Goal: Find specific page/section

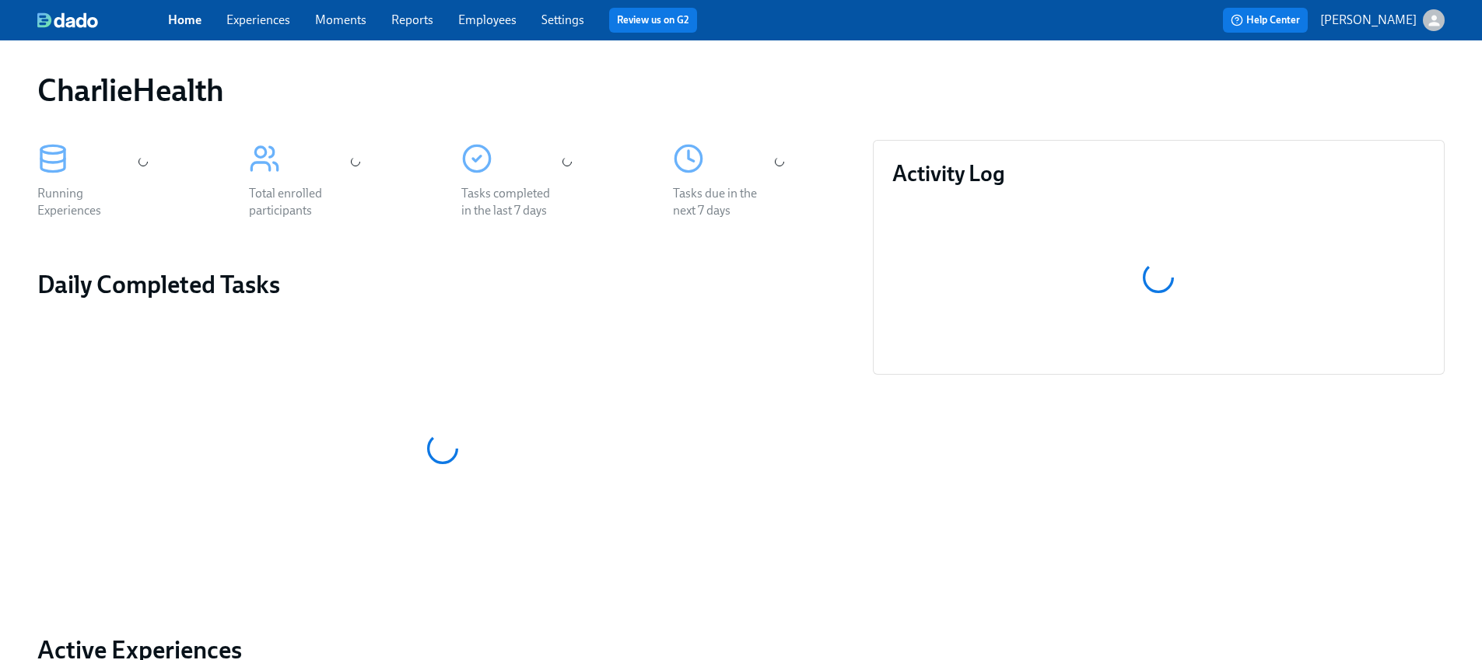
click at [272, 19] on link "Experiences" at bounding box center [258, 19] width 64 height 15
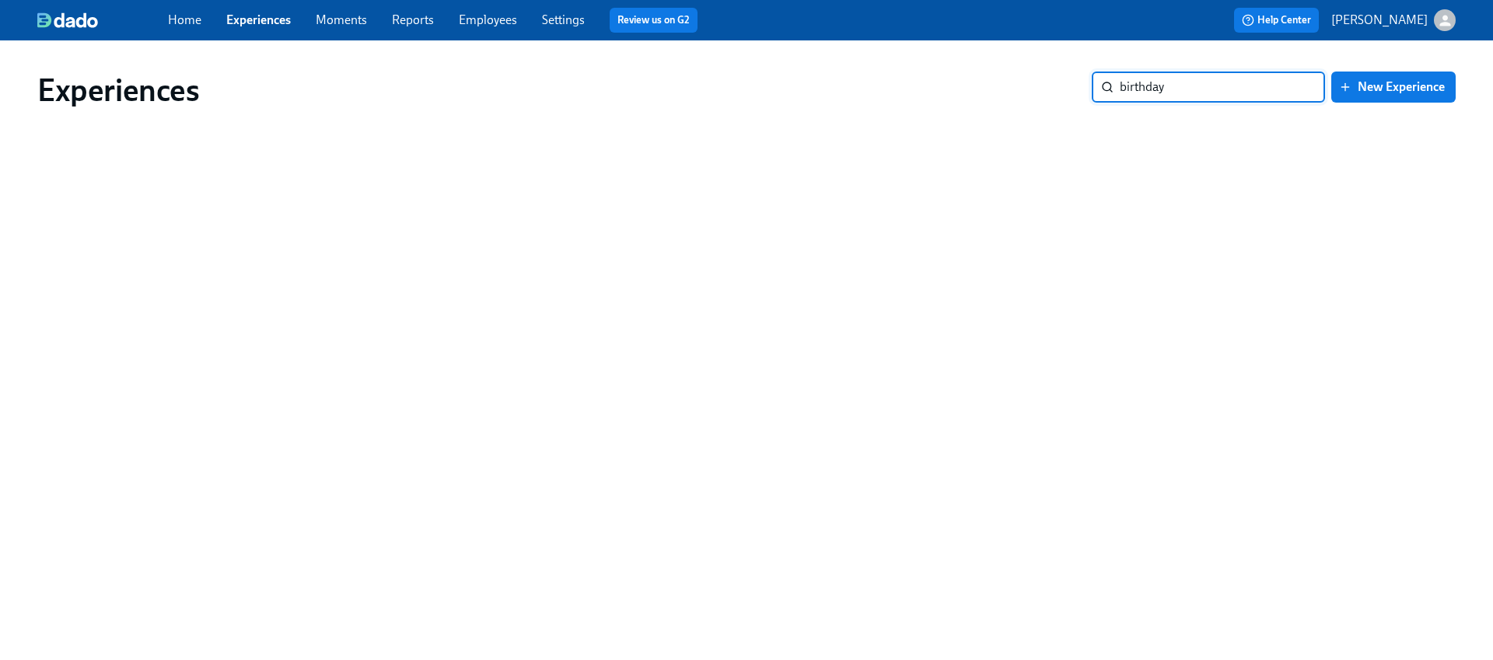
click at [1149, 87] on input "birthday" at bounding box center [1222, 87] width 205 height 31
click at [1195, 87] on input "annivers" at bounding box center [1222, 87] width 205 height 31
type input "anniversary"
click at [1195, 86] on input "anniversary" at bounding box center [1222, 87] width 205 height 31
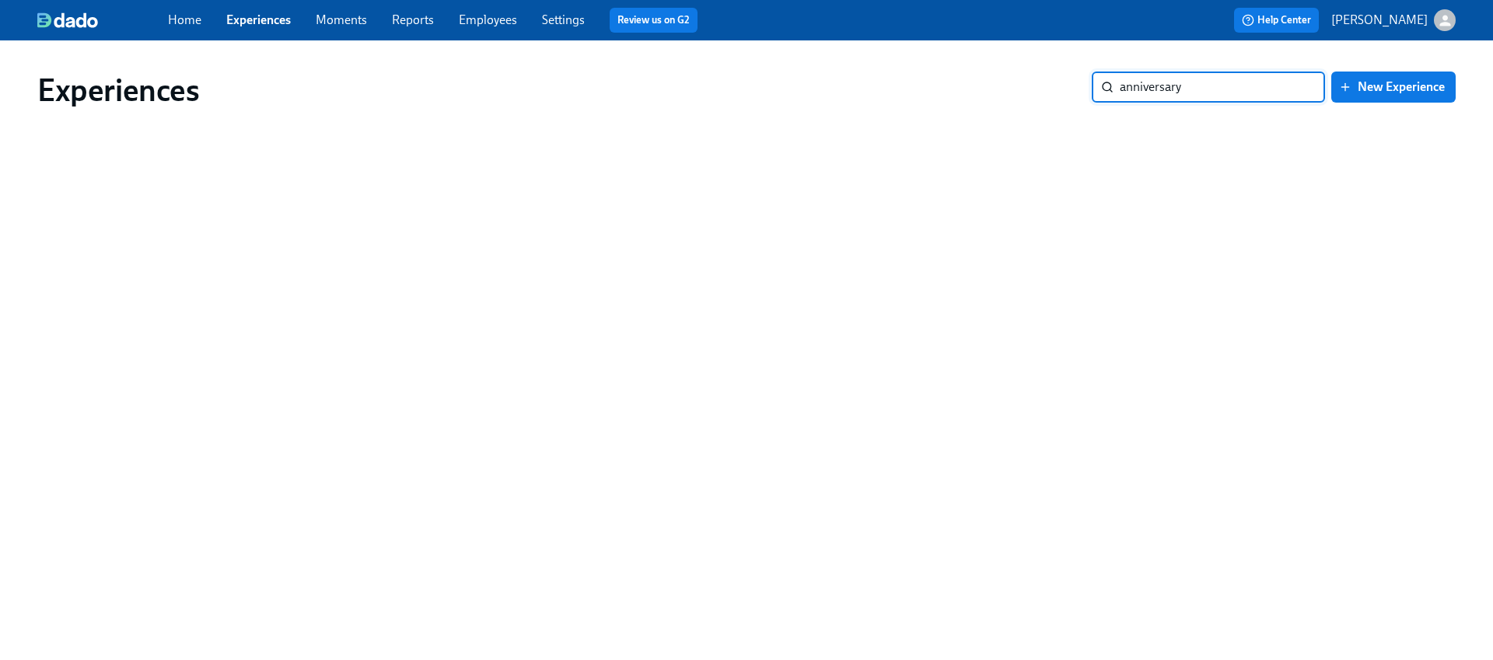
click at [1195, 86] on input "anniversary" at bounding box center [1222, 87] width 205 height 31
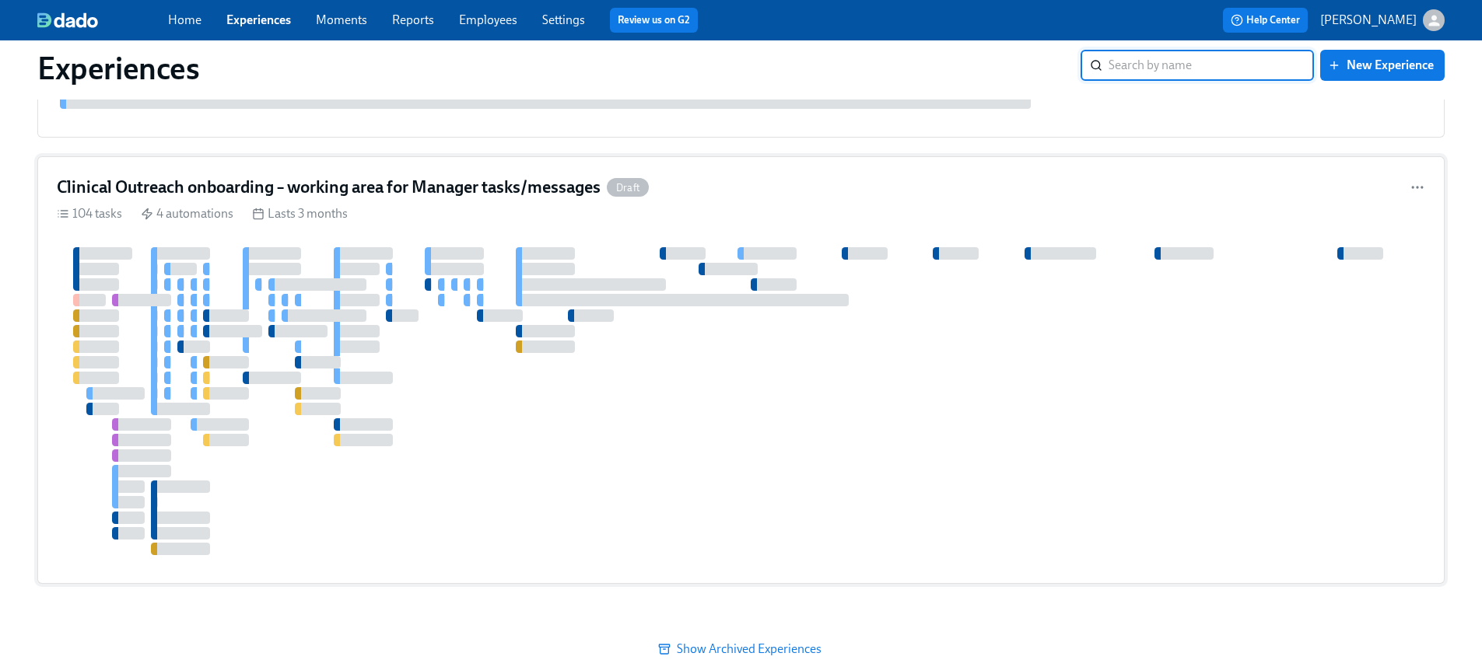
scroll to position [13058, 0]
